Goal: Information Seeking & Learning: Compare options

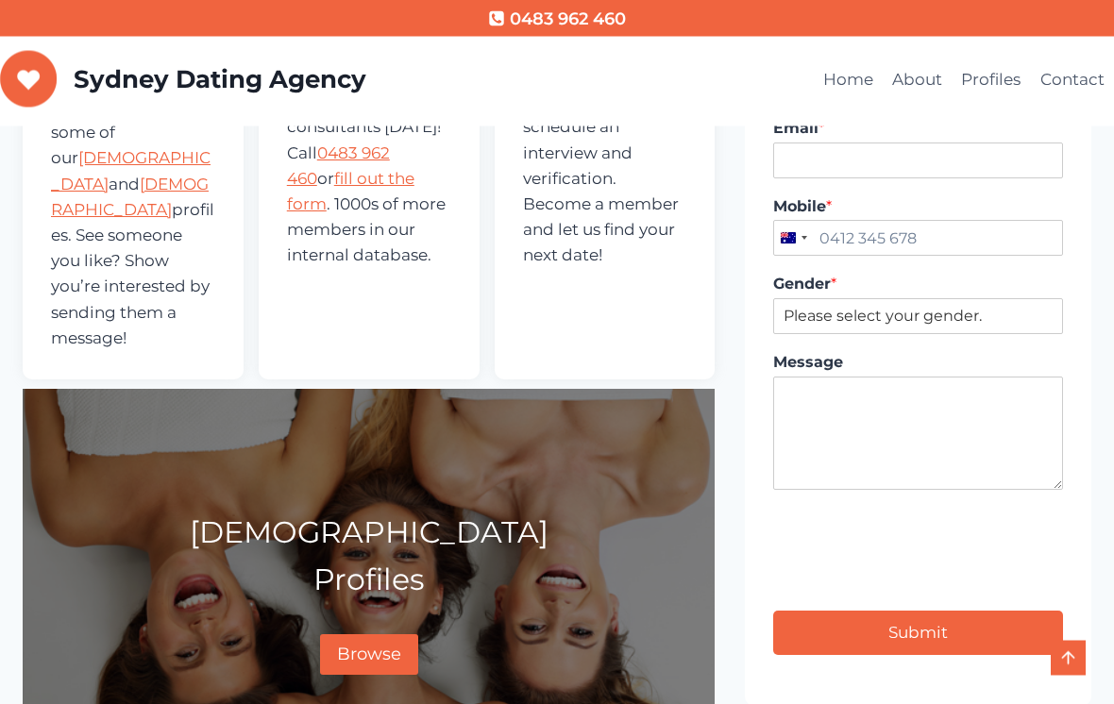
scroll to position [806, 0]
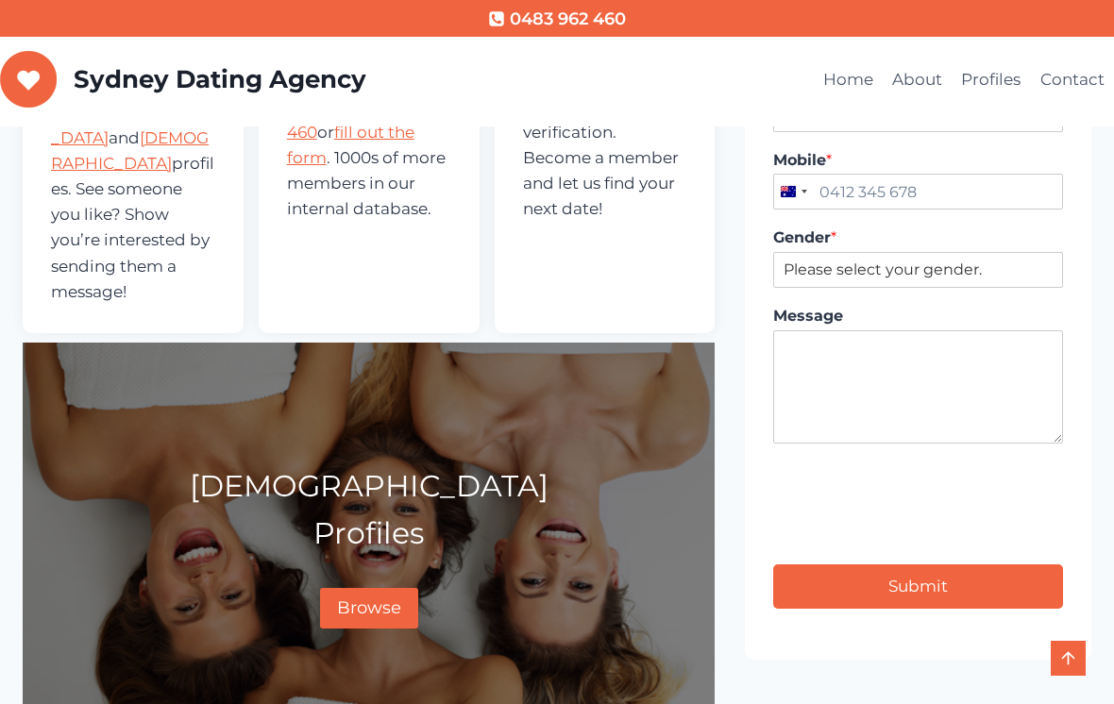
click at [377, 598] on span "Browse" at bounding box center [369, 608] width 64 height 21
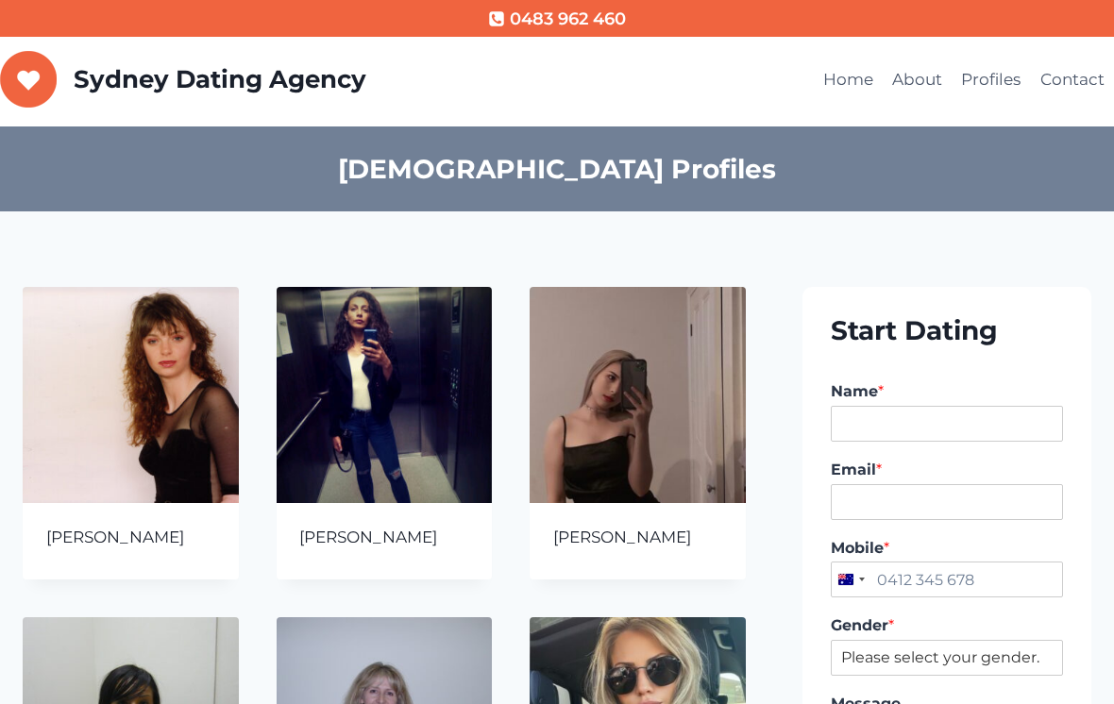
click at [910, 85] on link "About" at bounding box center [917, 80] width 69 height 45
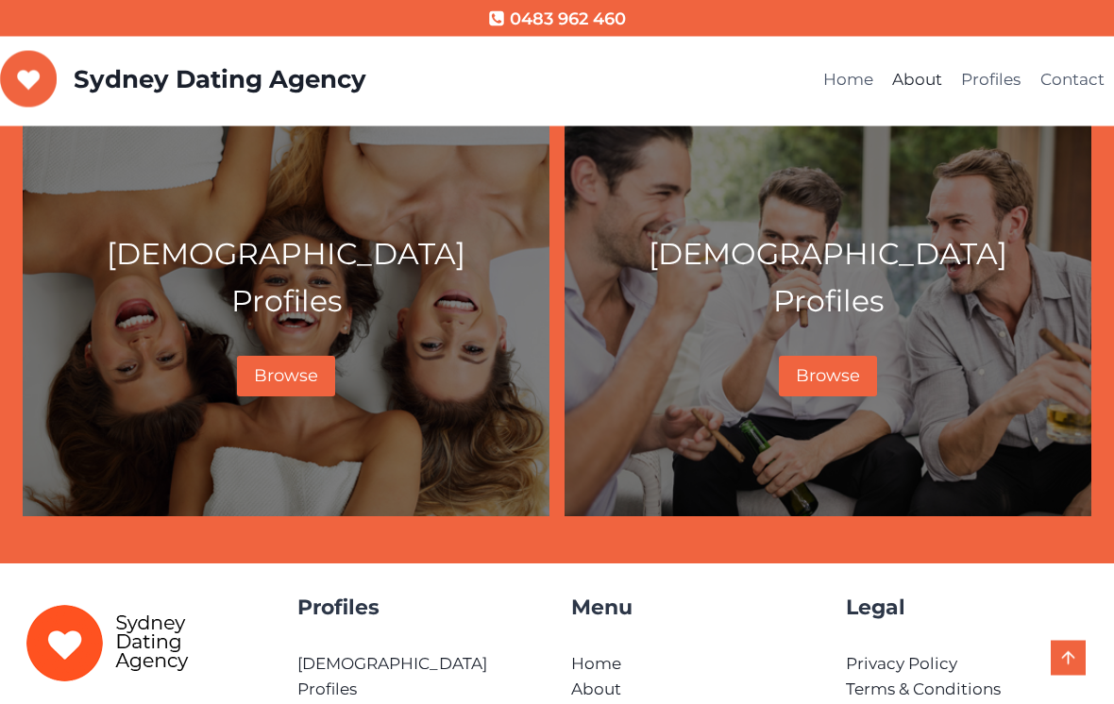
scroll to position [1419, 0]
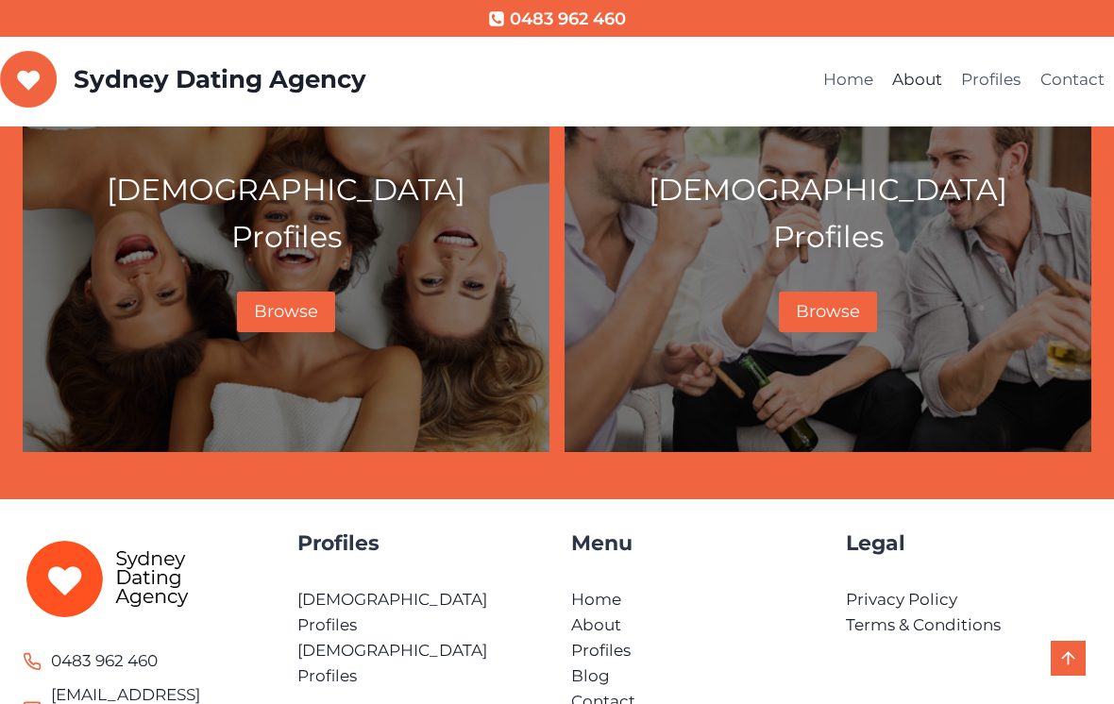
click at [303, 309] on span "Browse" at bounding box center [286, 311] width 64 height 21
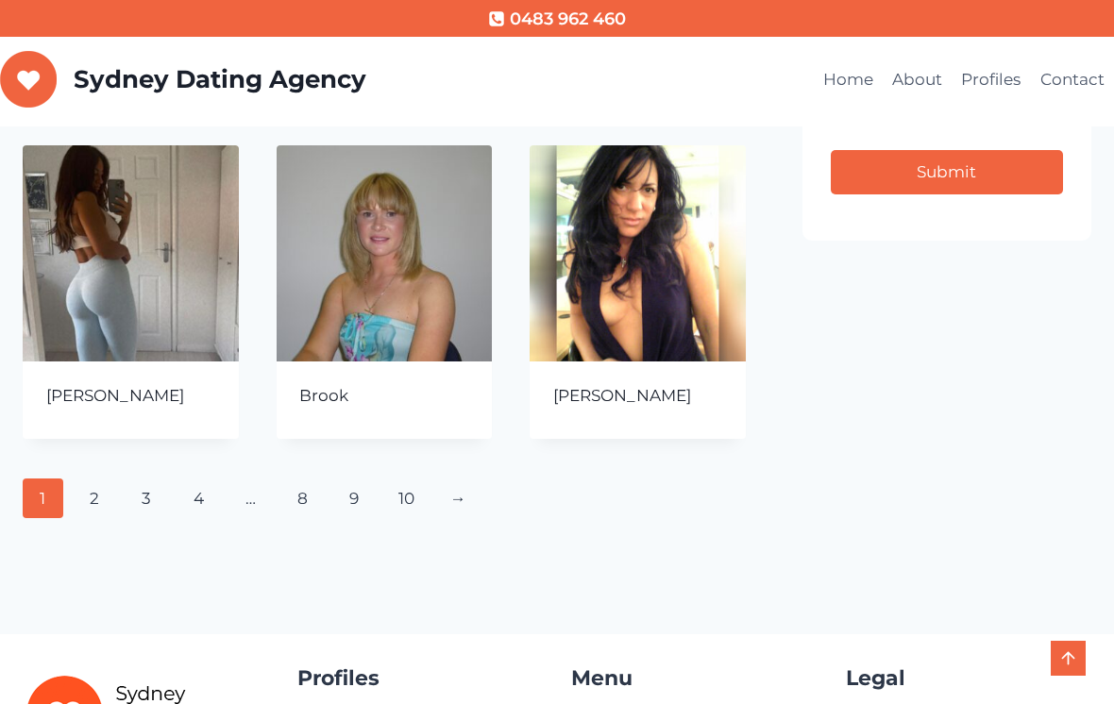
scroll to position [811, 0]
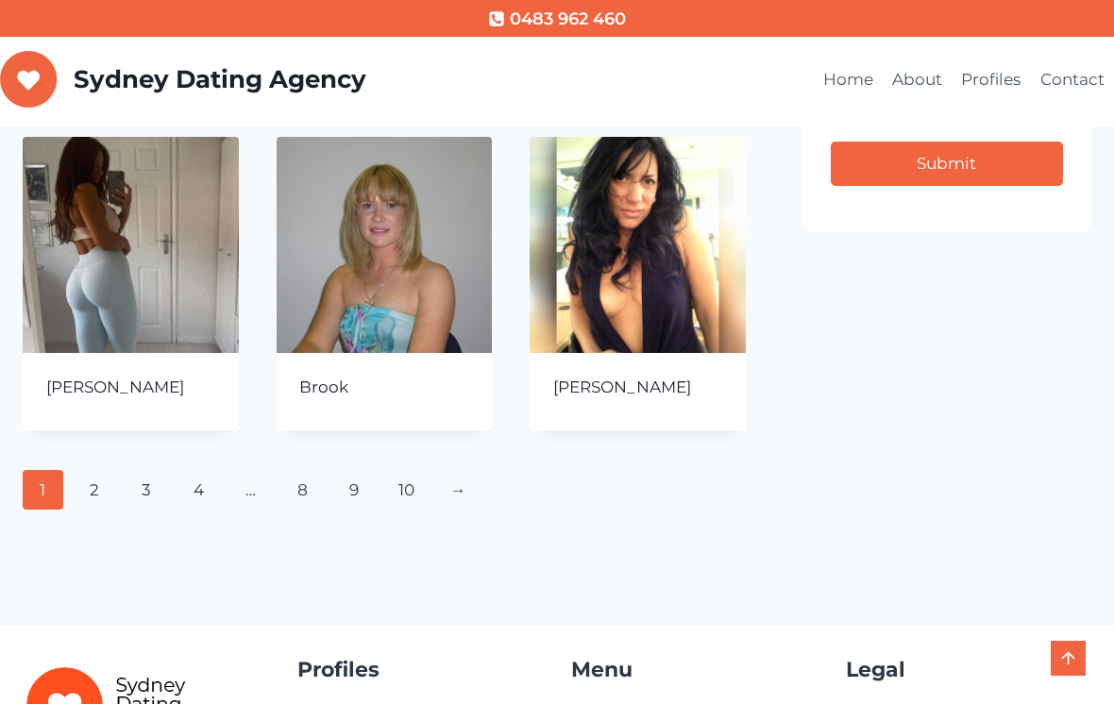
click at [465, 487] on link "→" at bounding box center [458, 490] width 41 height 40
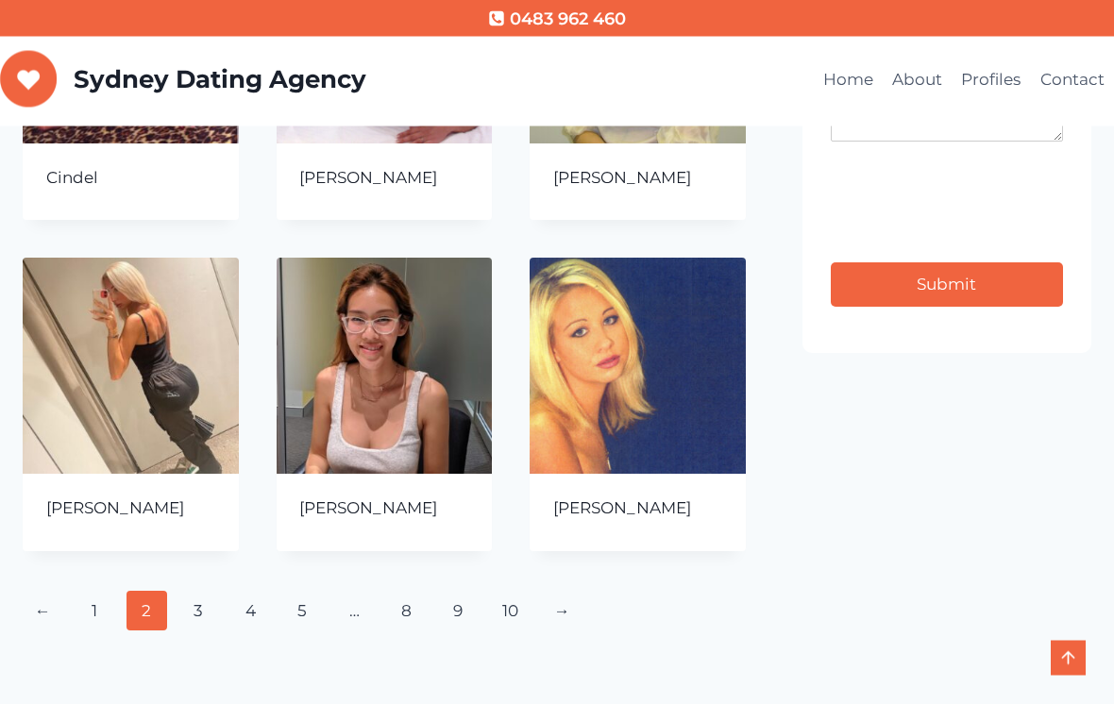
scroll to position [690, 0]
click at [569, 604] on link "→" at bounding box center [562, 611] width 41 height 40
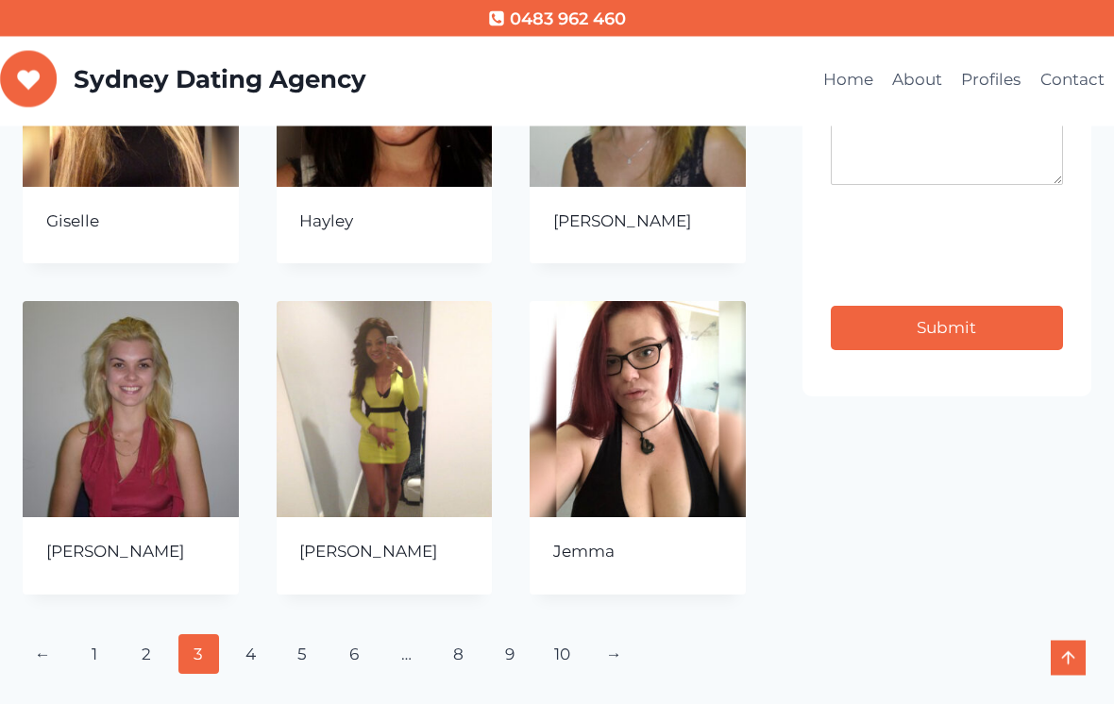
scroll to position [647, 0]
click at [611, 646] on link "→" at bounding box center [614, 654] width 41 height 40
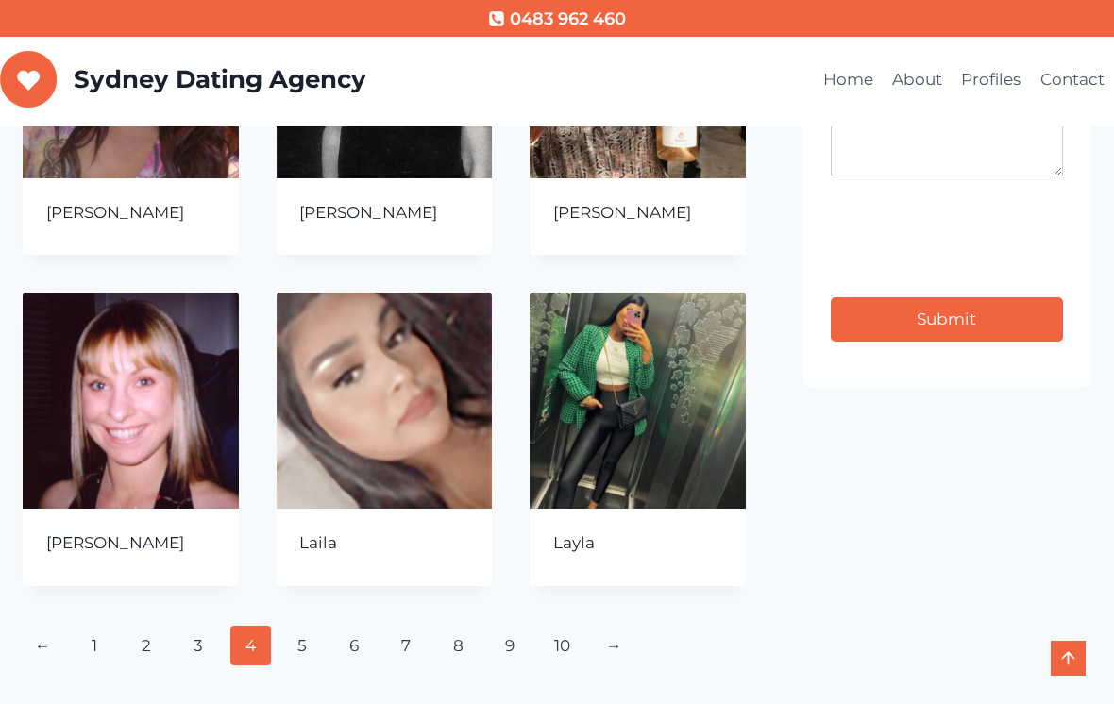
scroll to position [665, 0]
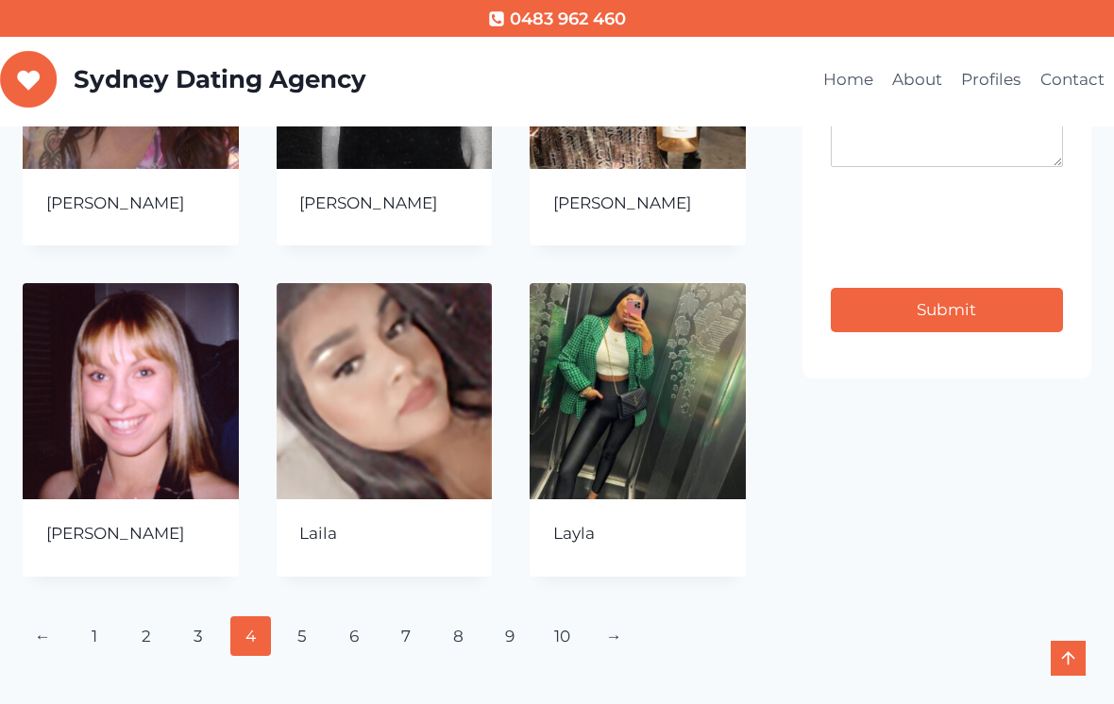
click at [612, 632] on link "→" at bounding box center [614, 636] width 41 height 40
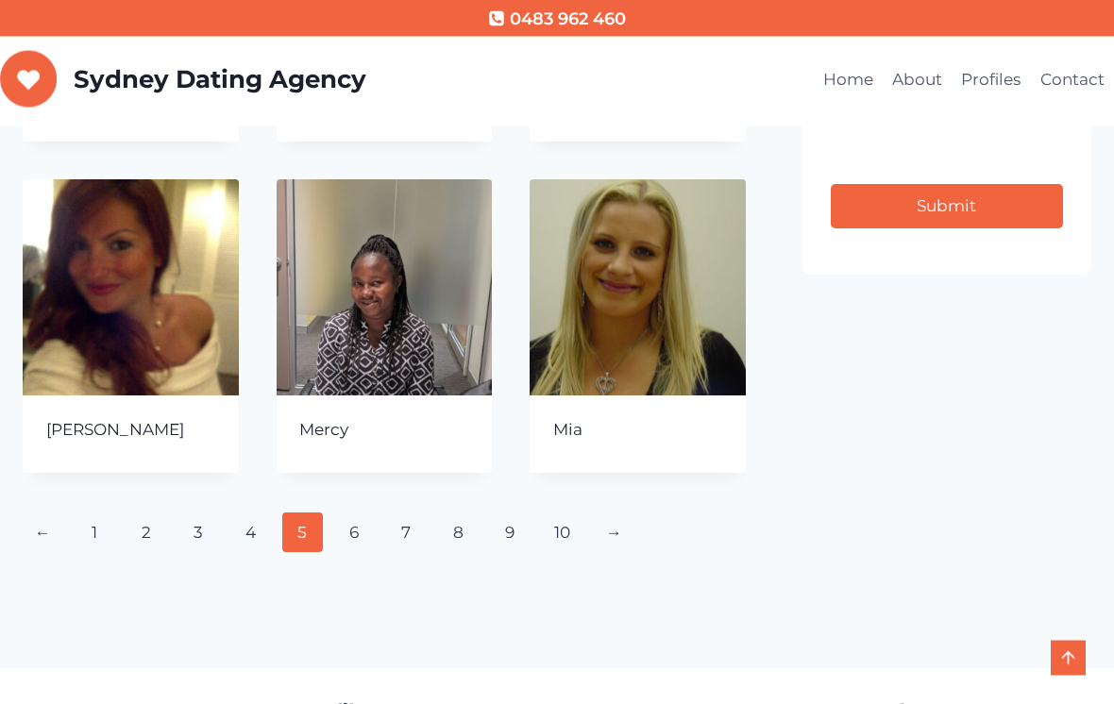
scroll to position [768, 0]
click at [624, 534] on link "→" at bounding box center [614, 533] width 41 height 40
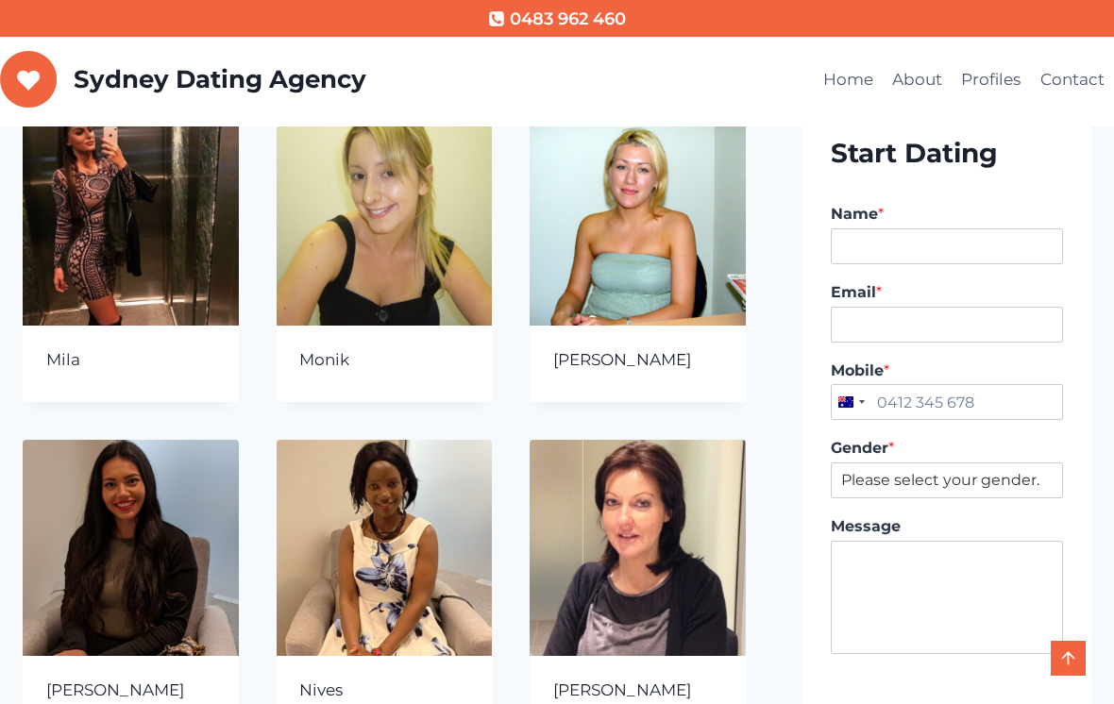
scroll to position [244, 0]
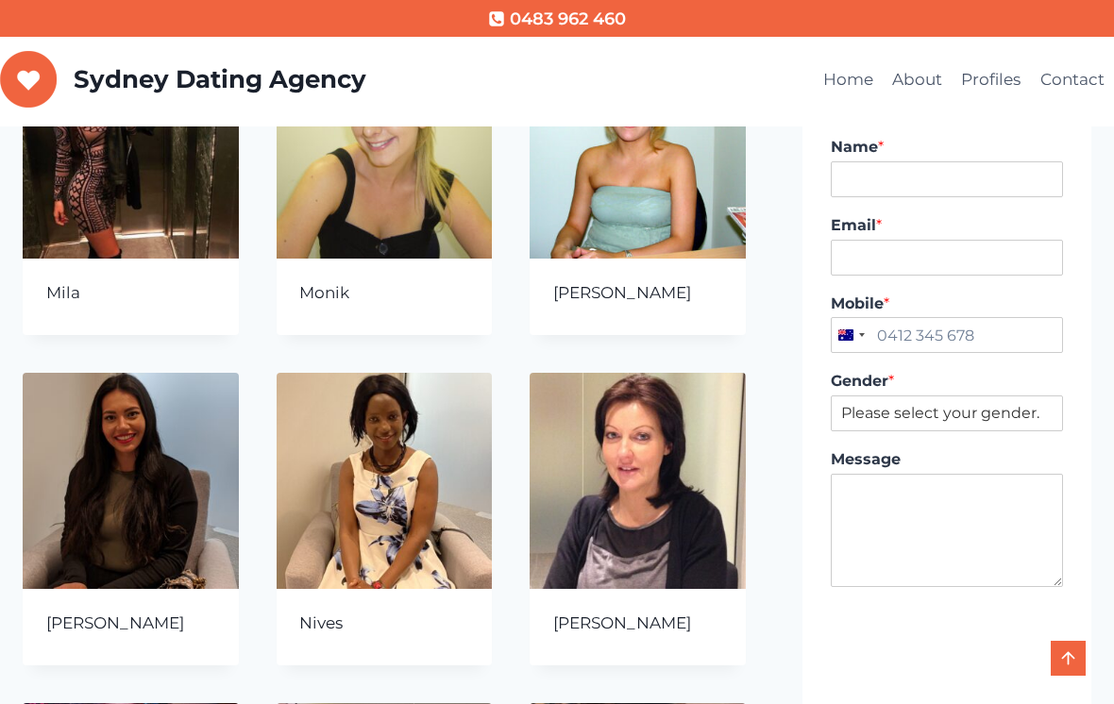
click at [142, 677] on icon "Continue" at bounding box center [146, 683] width 13 height 13
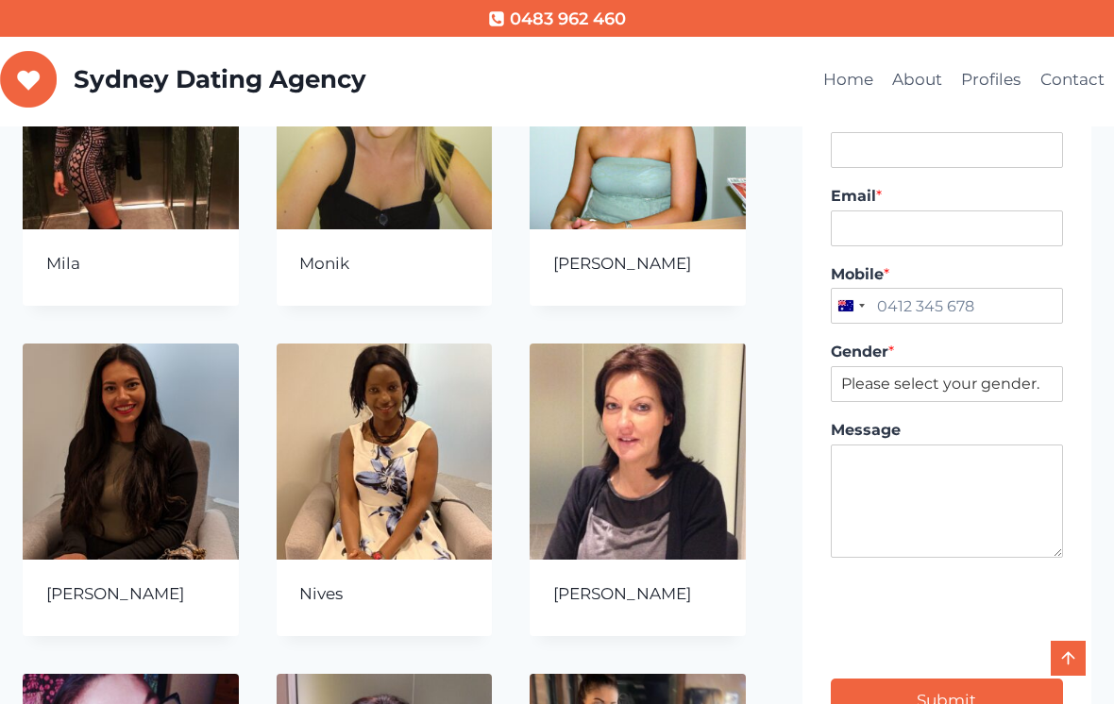
scroll to position [280, 0]
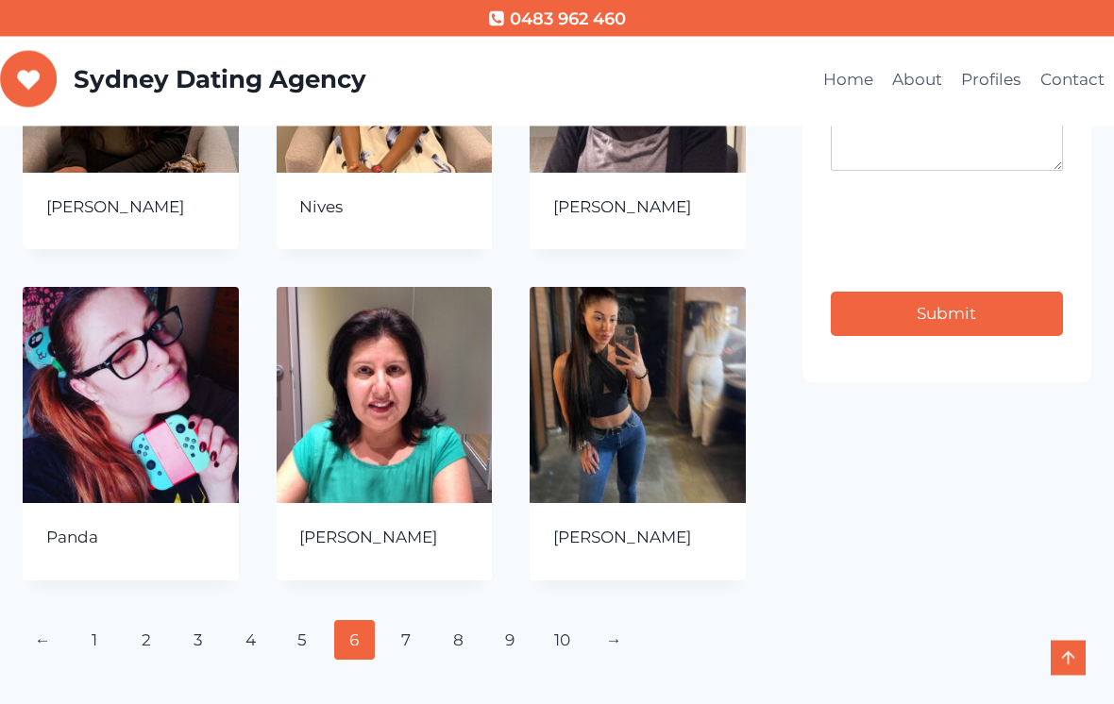
scroll to position [661, 0]
click at [366, 584] on link "Read more Continue Loading Done" at bounding box center [353, 598] width 108 height 28
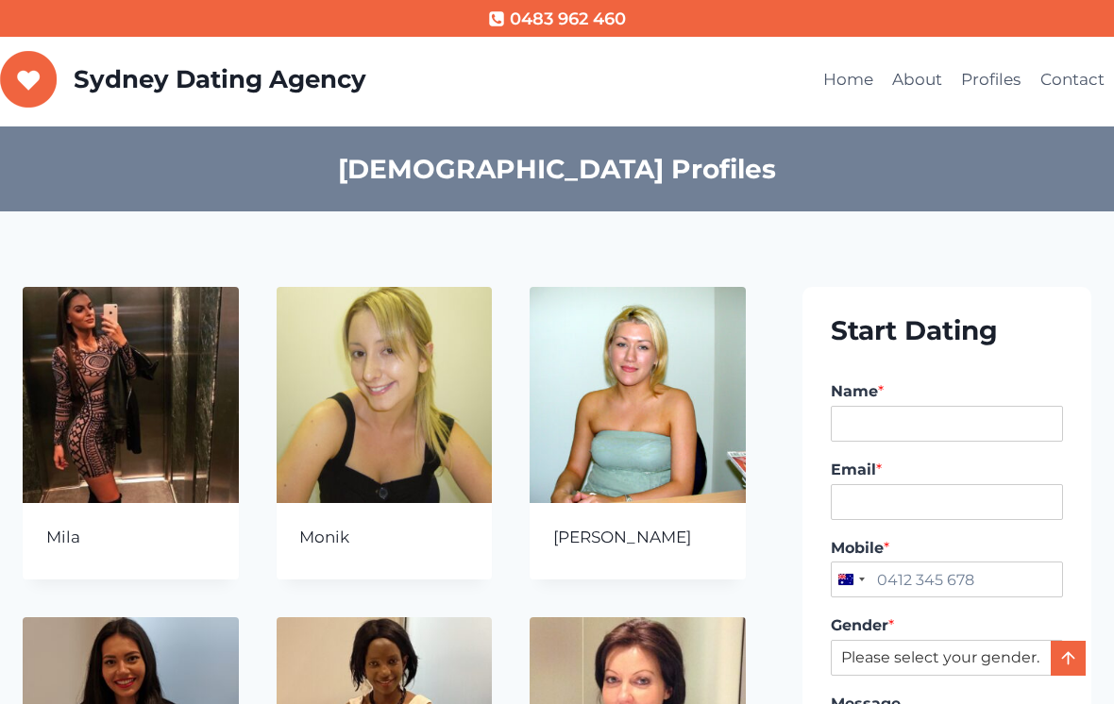
scroll to position [690, 0]
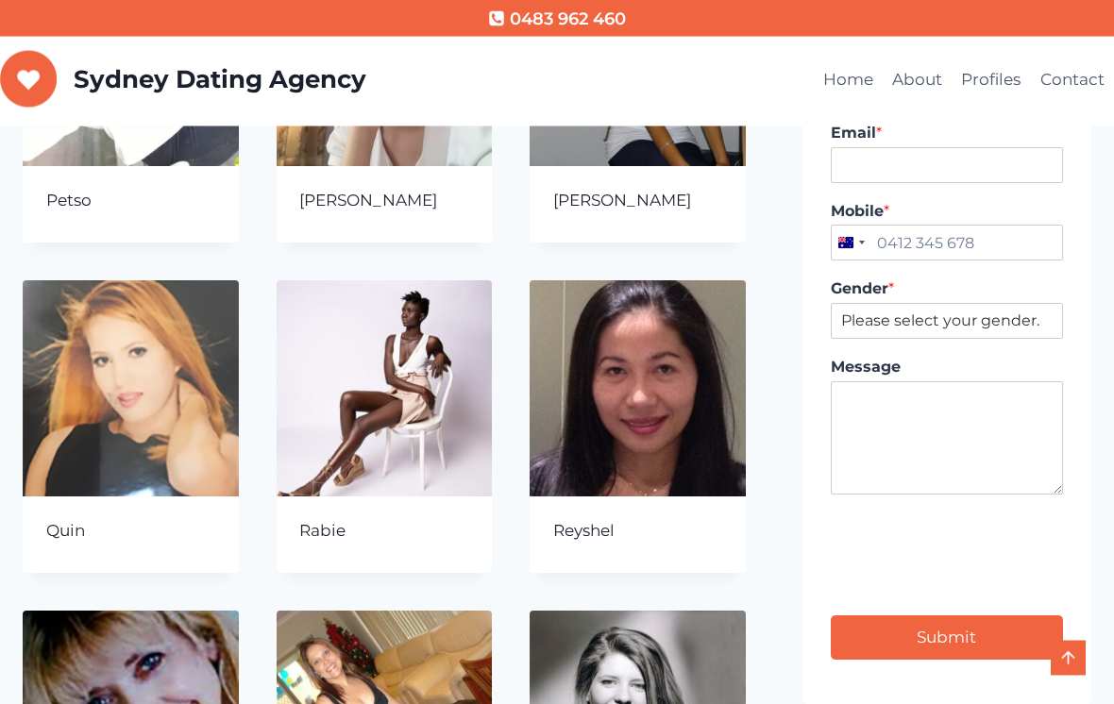
scroll to position [337, 0]
click at [629, 577] on link "Read more Continue Loading Done" at bounding box center [607, 591] width 108 height 28
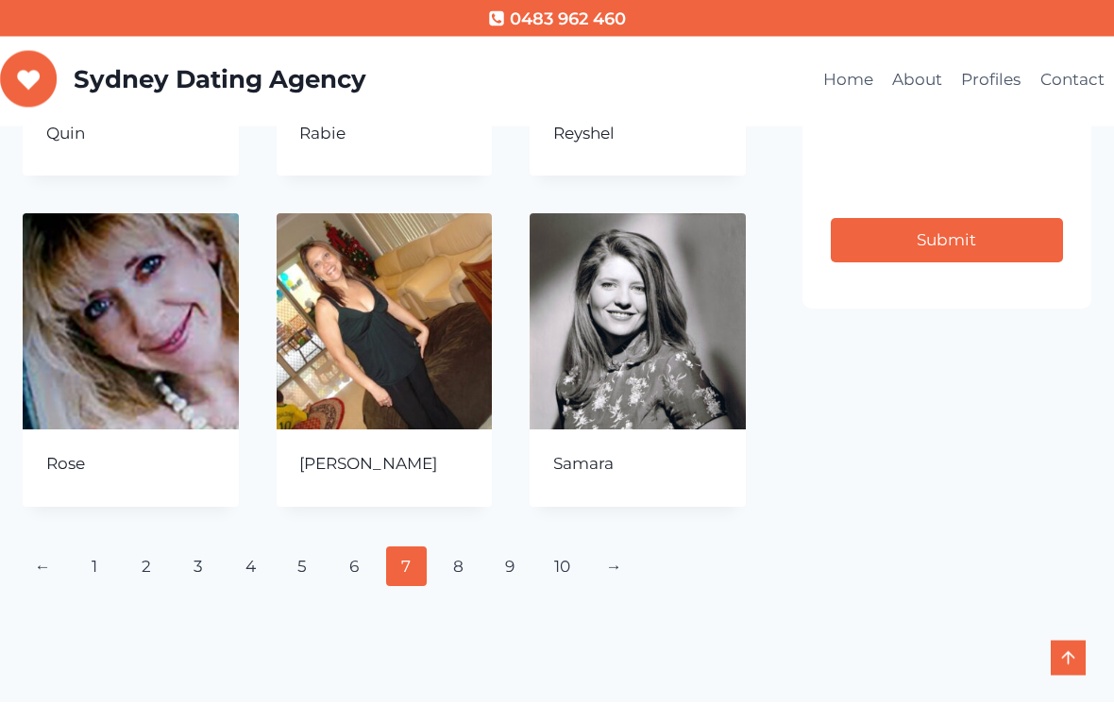
scroll to position [734, 0]
click at [101, 511] on link "Read more Continue Loading Done" at bounding box center [100, 525] width 108 height 28
